Goal: Obtain resource: Obtain resource

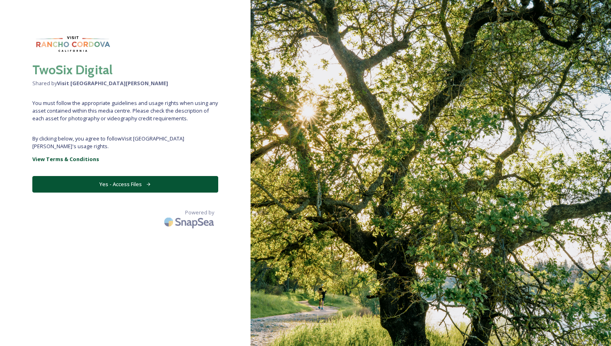
click at [132, 180] on button "Yes - Access Files" at bounding box center [125, 184] width 186 height 17
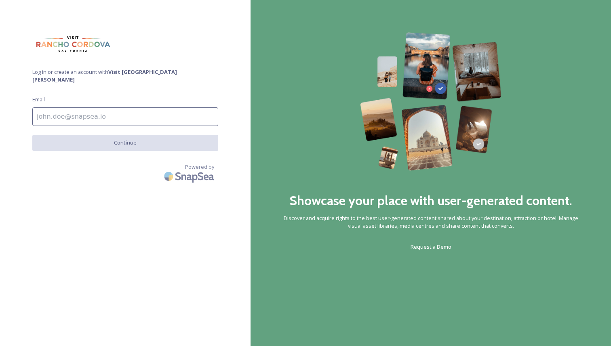
click at [128, 113] on input at bounding box center [125, 116] width 186 height 19
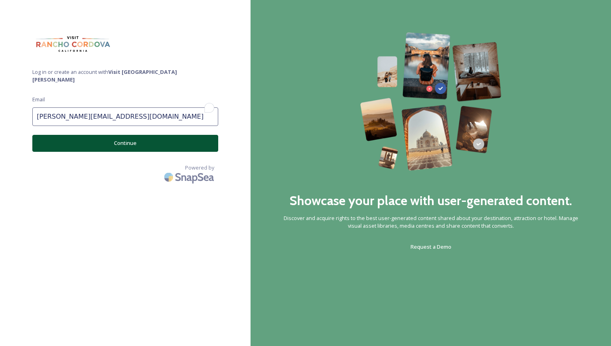
type input "[PERSON_NAME][EMAIL_ADDRESS][DOMAIN_NAME]"
click at [124, 138] on button "Continue" at bounding box center [125, 143] width 186 height 17
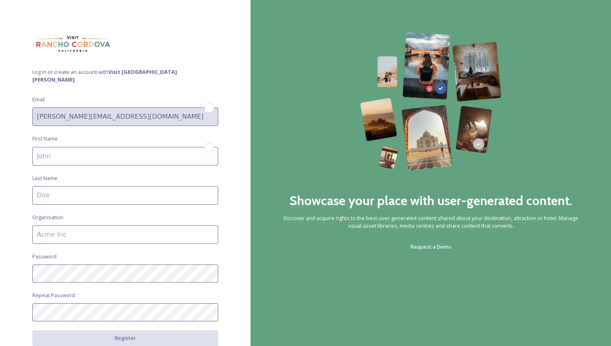
click at [111, 152] on input "To enrich screen reader interactions, please activate Accessibility in Grammarl…" at bounding box center [125, 156] width 186 height 19
type input "[PERSON_NAME]"
click at [70, 192] on input at bounding box center [125, 195] width 186 height 19
type input "[PERSON_NAME]"
click at [69, 225] on input at bounding box center [125, 234] width 186 height 19
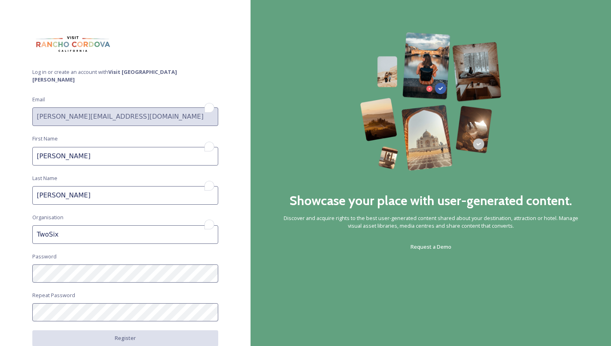
type input "TwoSix"
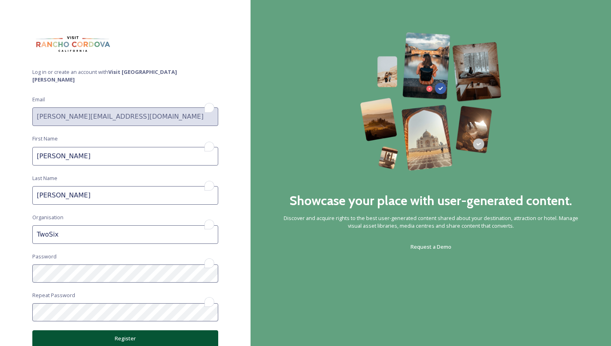
click at [75, 332] on button "Register" at bounding box center [125, 338] width 186 height 17
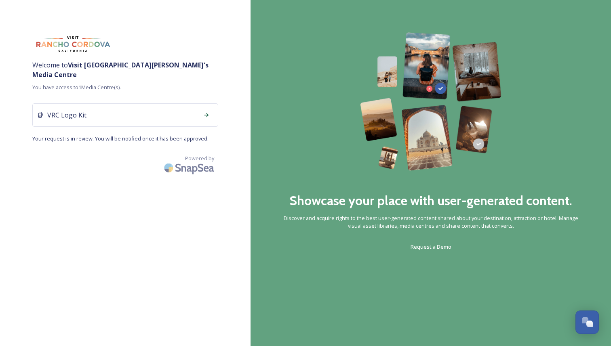
click at [150, 103] on div "VRC Logo Kit" at bounding box center [125, 114] width 186 height 23
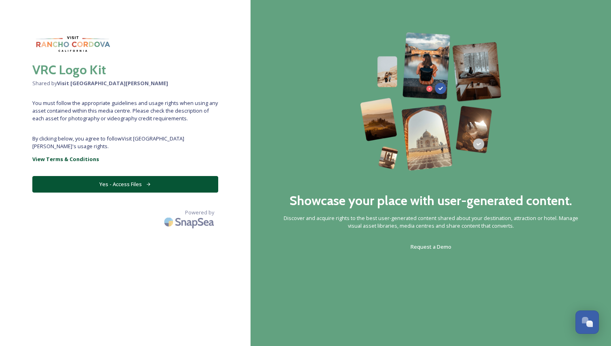
click at [142, 176] on button "Yes - Access Files" at bounding box center [125, 184] width 186 height 17
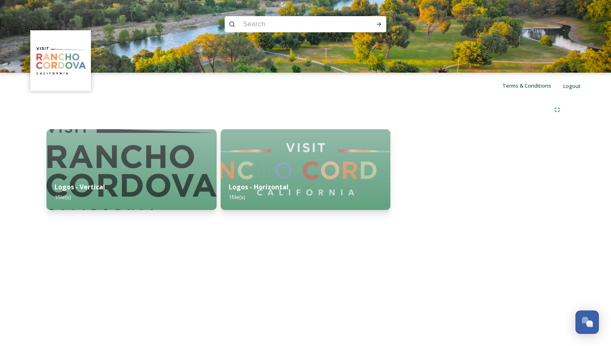
click at [63, 65] on img at bounding box center [61, 61] width 59 height 59
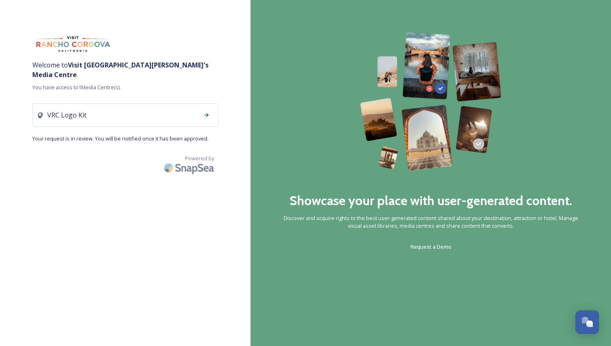
click at [155, 103] on div "VRC Logo Kit" at bounding box center [125, 114] width 186 height 23
click at [92, 103] on div "VRC Logo Kit" at bounding box center [125, 114] width 186 height 23
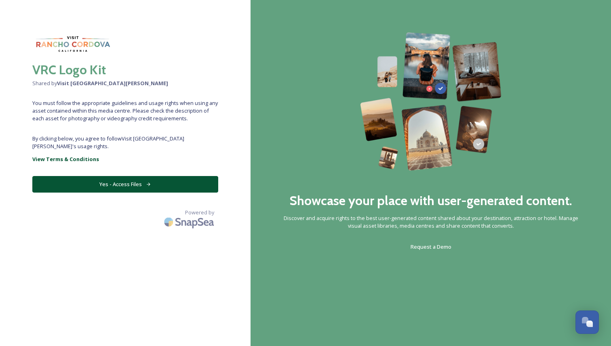
click at [104, 176] on button "Yes - Access Files" at bounding box center [125, 184] width 186 height 17
